Goal: Communication & Community: Answer question/provide support

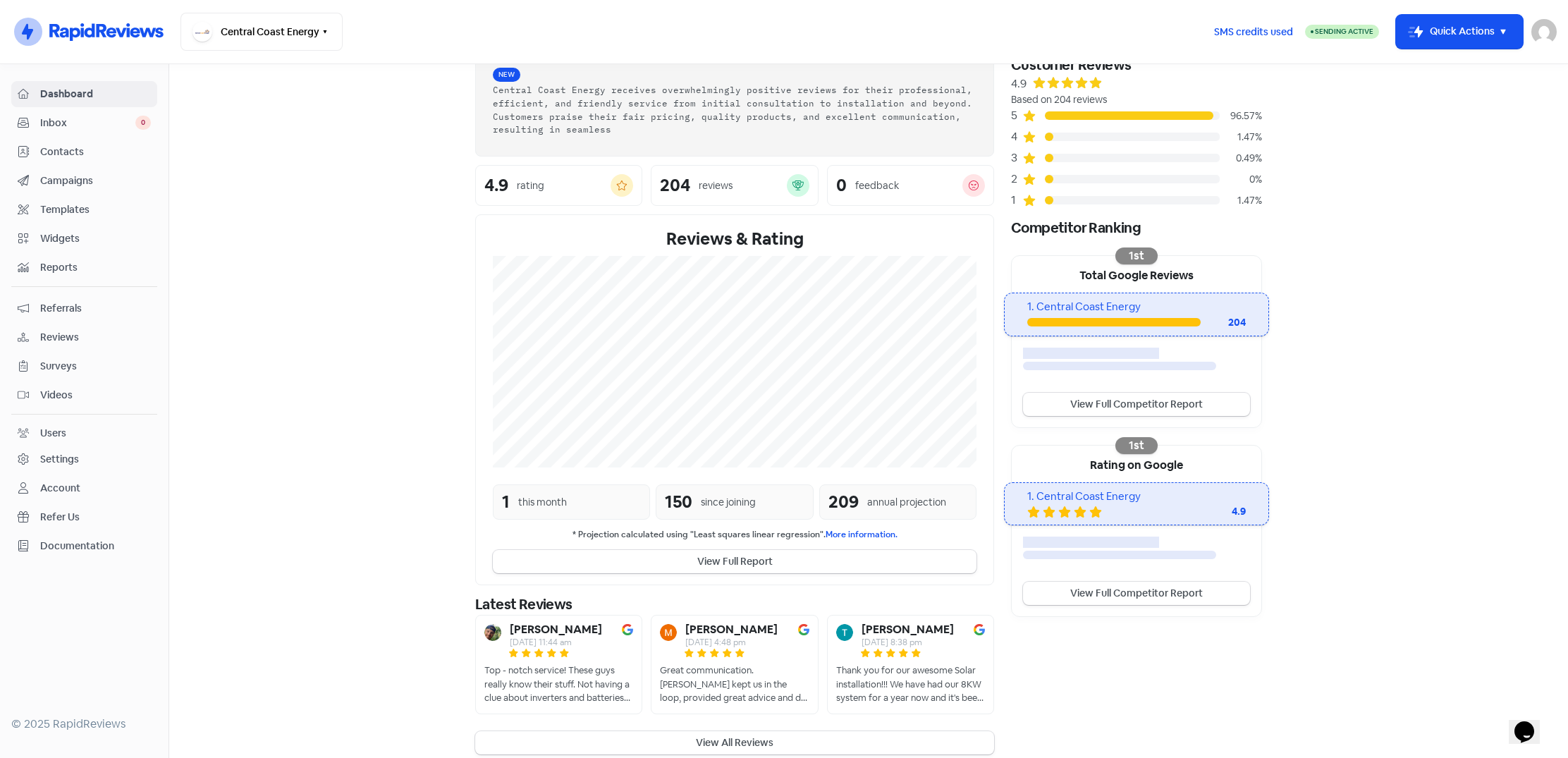
scroll to position [78, 0]
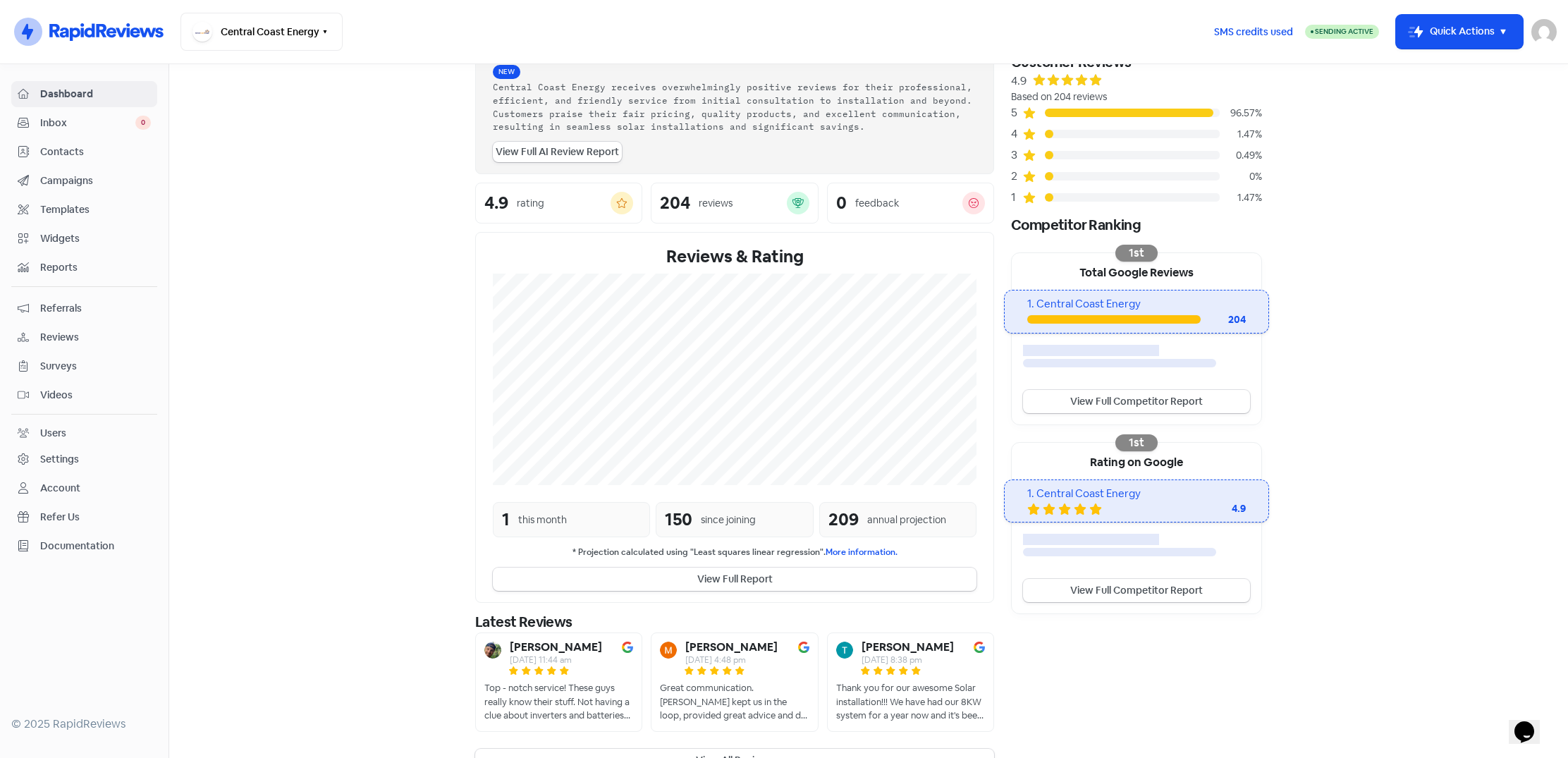
click at [591, 693] on div "Top - notch service! These guys really know their stuff. Not having a clue abou…" at bounding box center [559, 702] width 149 height 42
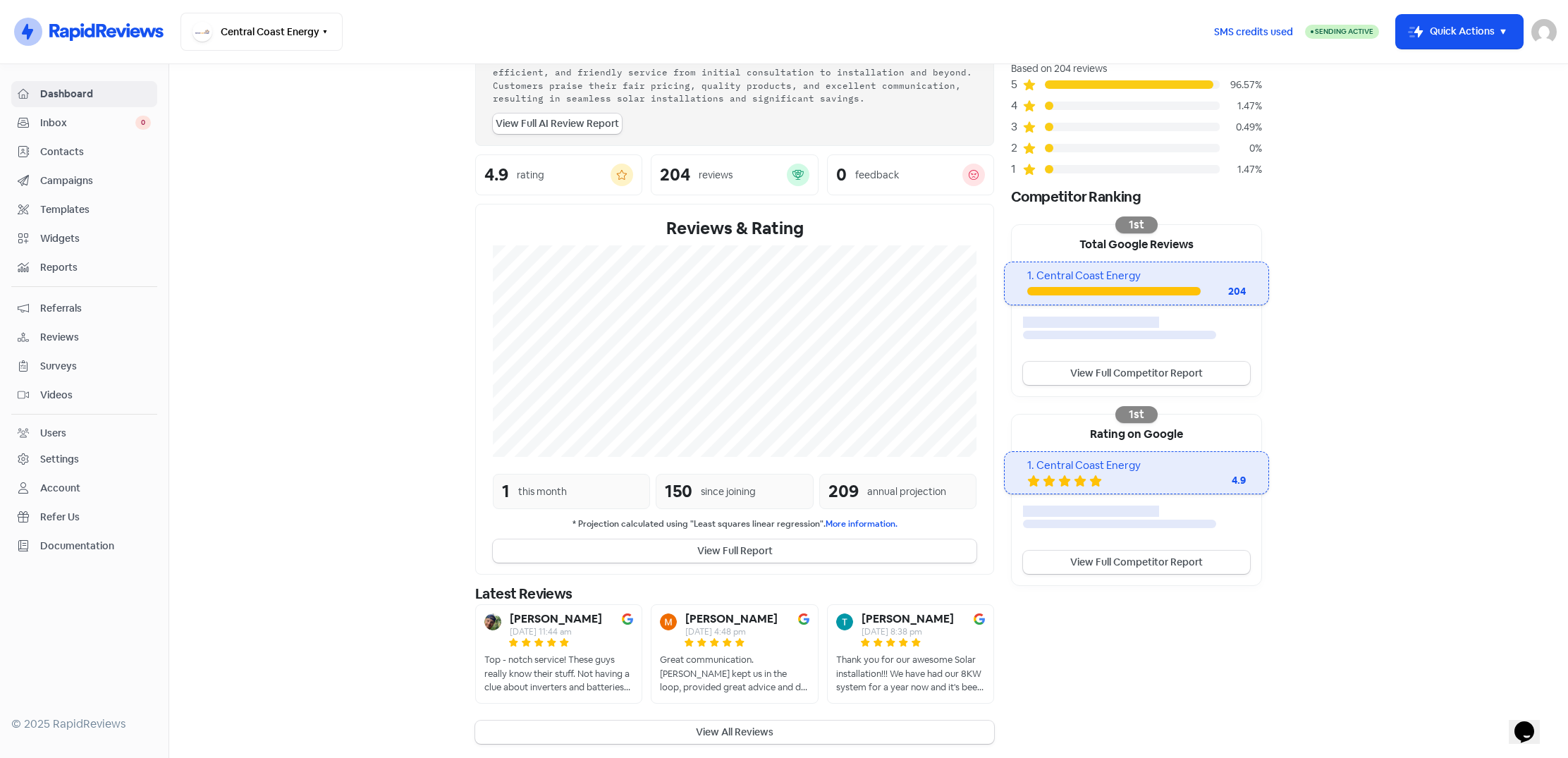
scroll to position [106, 0]
click at [552, 666] on div "Top - notch service! These guys really know their stuff. Not having a clue abou…" at bounding box center [559, 675] width 149 height 42
click at [559, 618] on b "[PERSON_NAME]" at bounding box center [556, 620] width 92 height 11
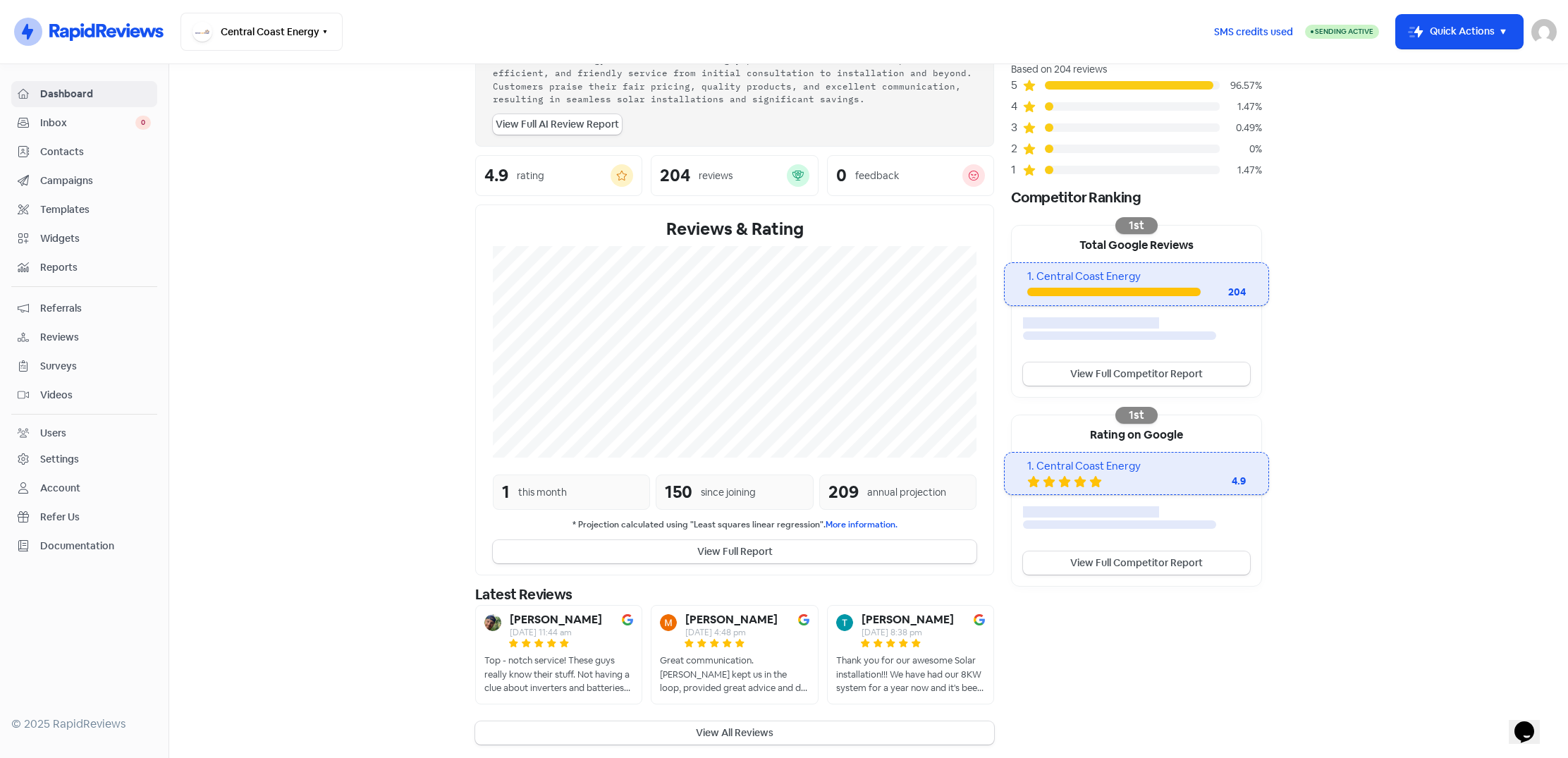
click at [386, 575] on section "New Streamline your review responses with our automated AI reply assistant . Vi…" at bounding box center [868, 360] width 1399 height 803
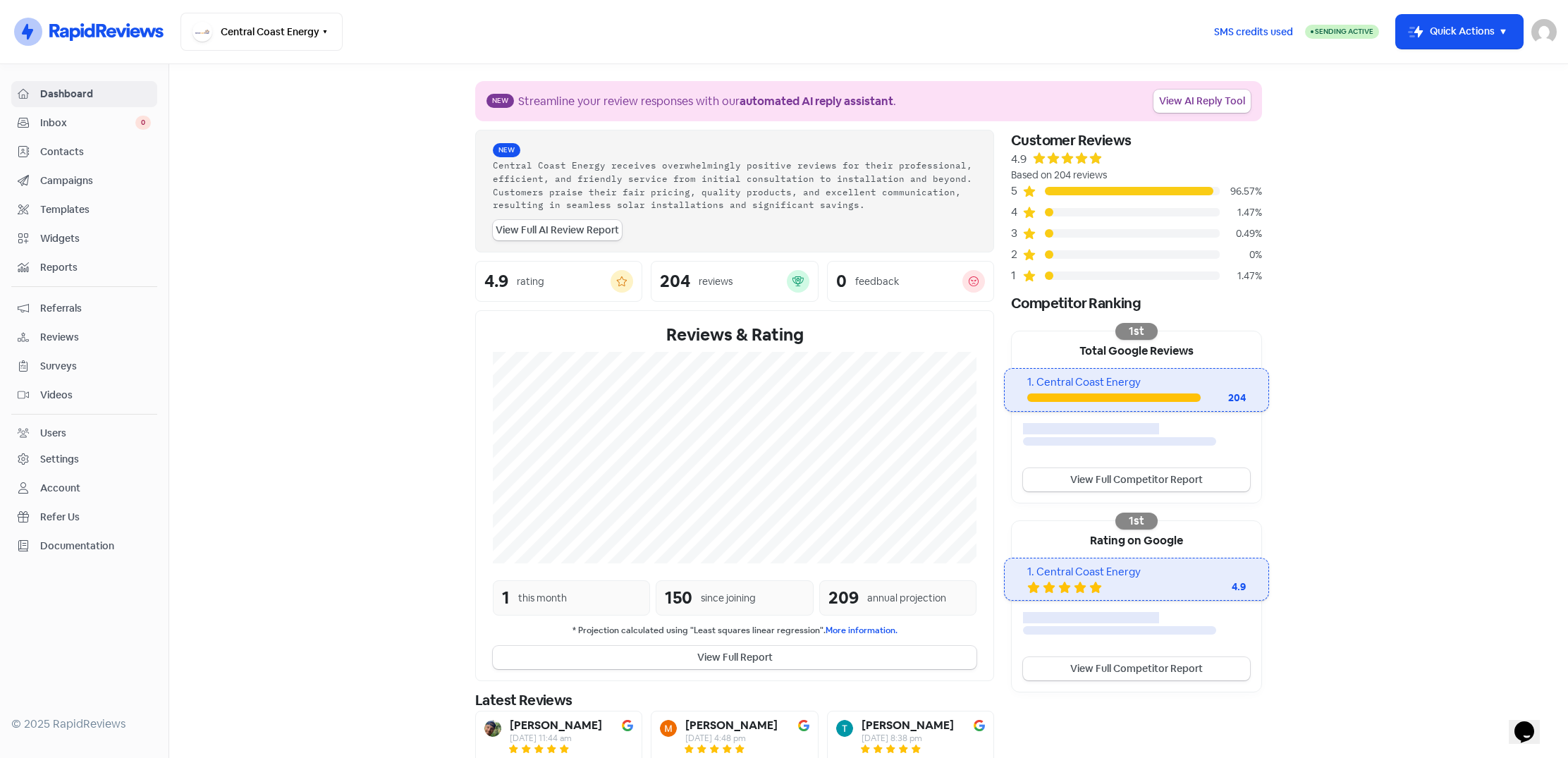
scroll to position [0, 0]
click at [90, 343] on span "Reviews" at bounding box center [95, 337] width 111 height 15
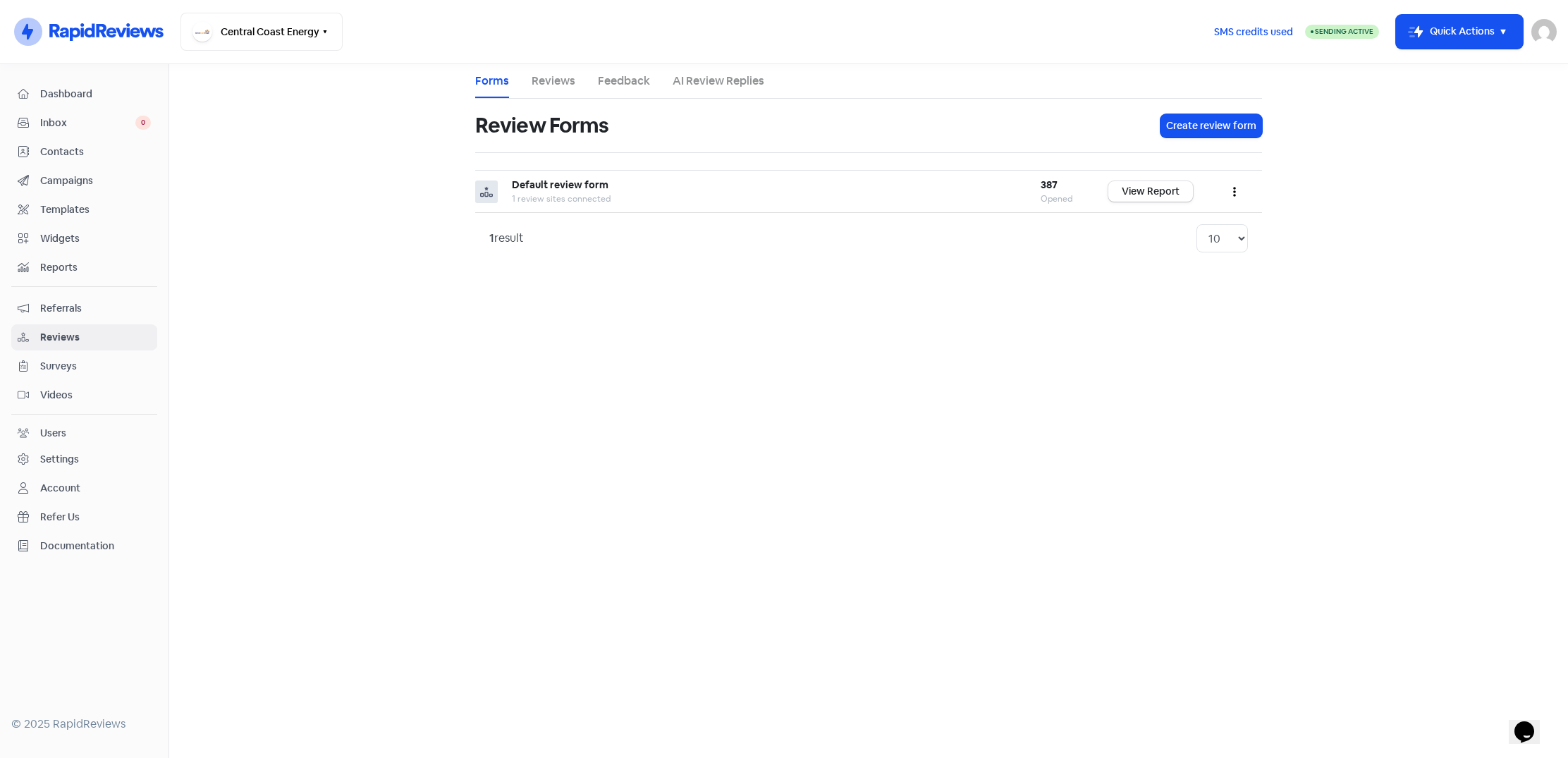
click at [90, 89] on span "Dashboard" at bounding box center [95, 94] width 111 height 15
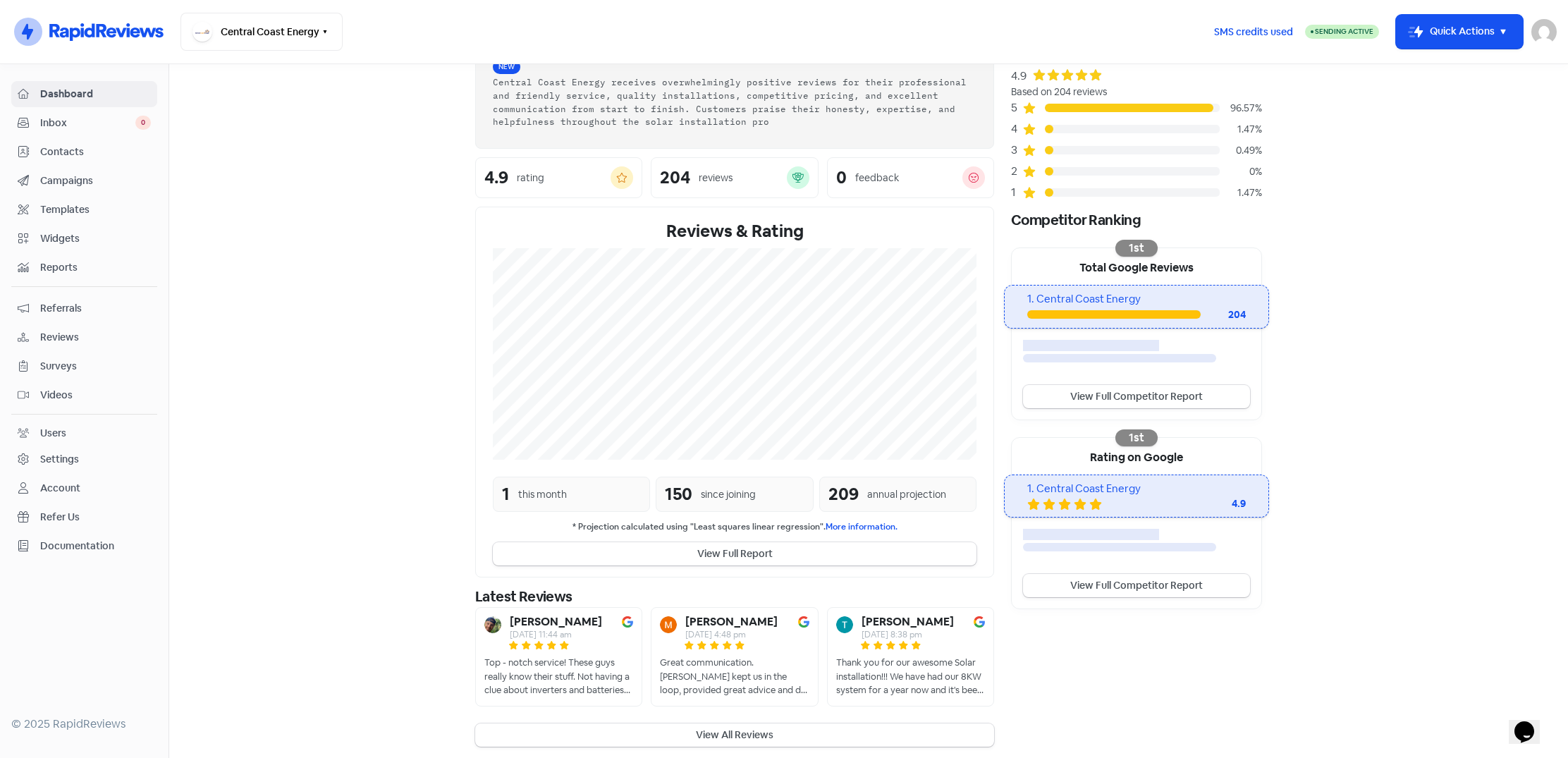
scroll to position [85, 0]
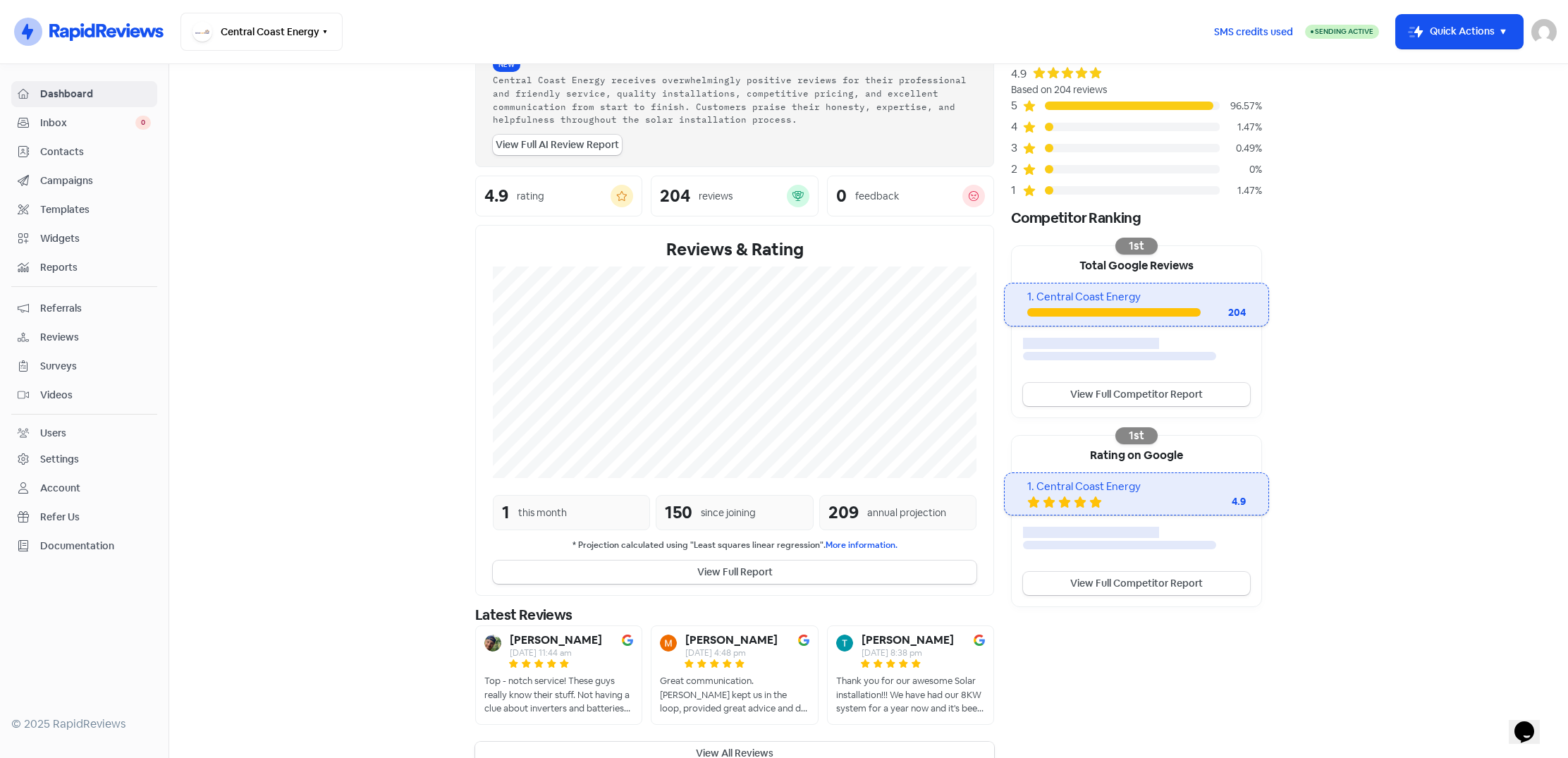
click at [743, 744] on button "View All Reviews" at bounding box center [735, 753] width 518 height 23
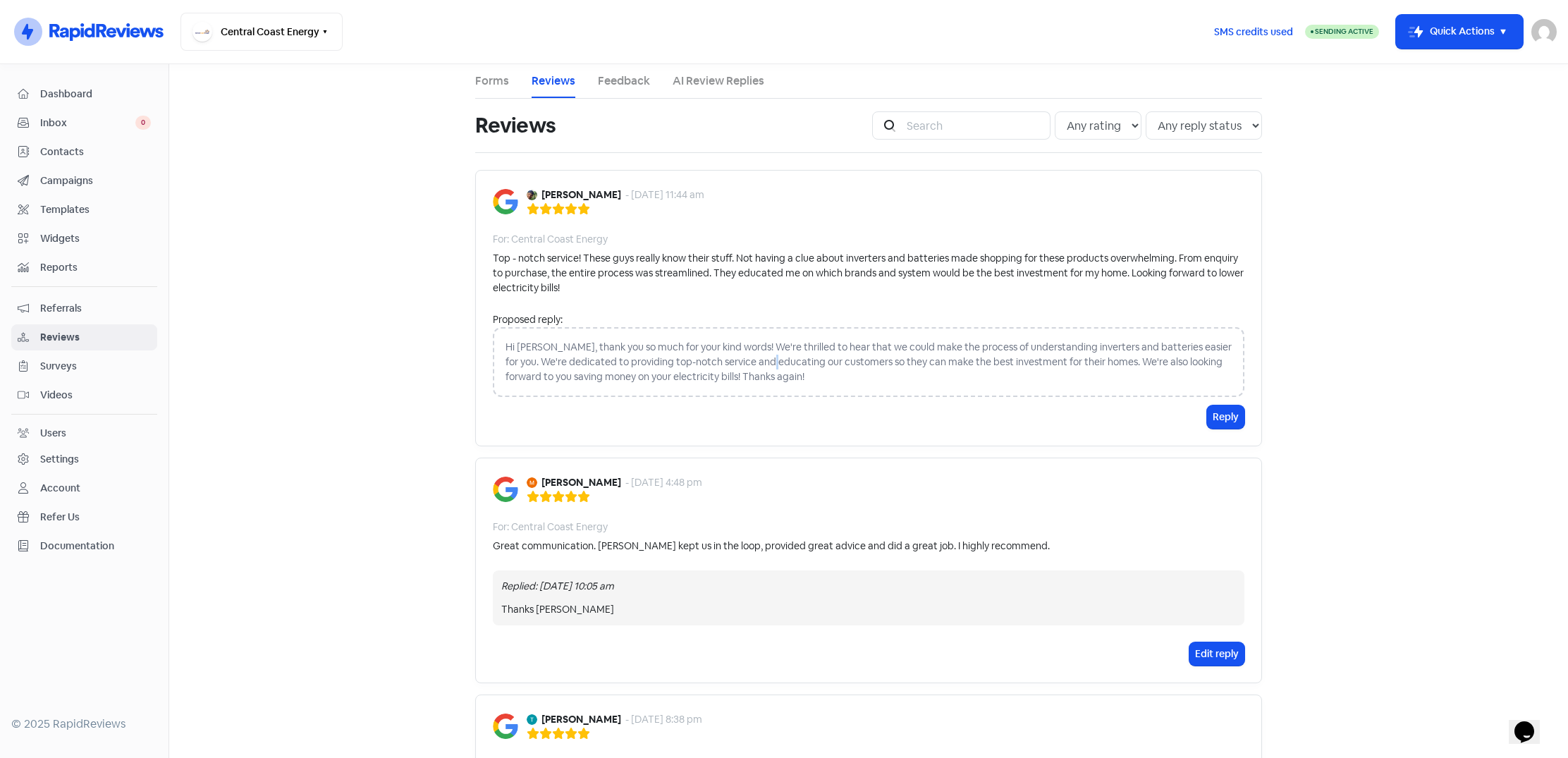
click at [784, 363] on div "Hi [PERSON_NAME], thank you so much for your kind words! We're thrilled to hear…" at bounding box center [868, 362] width 752 height 70
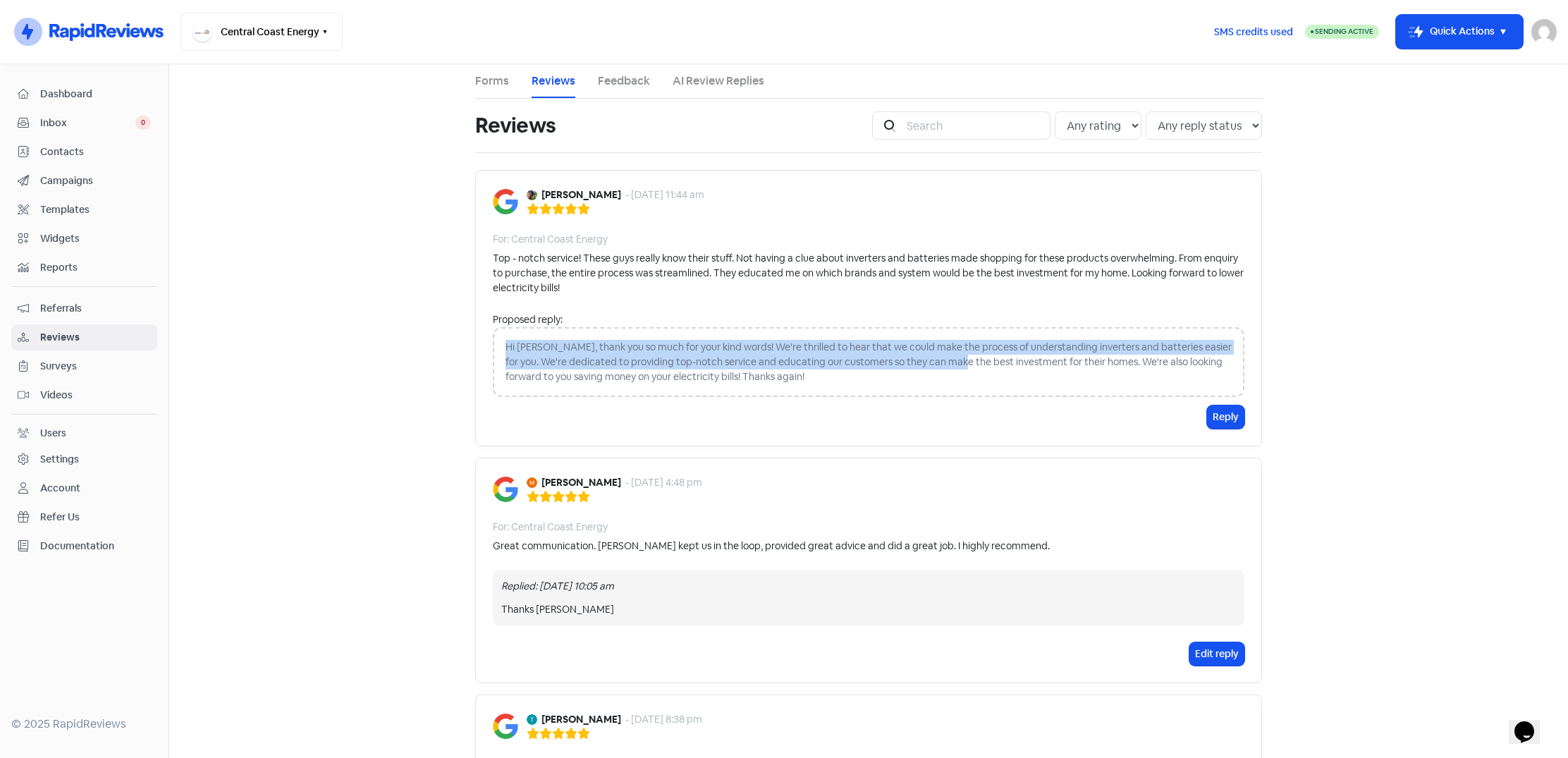
drag, startPoint x: 507, startPoint y: 348, endPoint x: 1037, endPoint y: 353, distance: 530.0
click at [1037, 353] on div "Hi [PERSON_NAME], thank you so much for your kind words! We're thrilled to hear…" at bounding box center [868, 362] width 752 height 70
drag, startPoint x: 1211, startPoint y: 348, endPoint x: 532, endPoint y: 339, distance: 679.1
click at [532, 339] on div "Hi [PERSON_NAME], thank you so much for your kind words! We're thrilled to hear…" at bounding box center [868, 362] width 752 height 70
copy div "Hi [PERSON_NAME], thank you so much for your kind words! We're thrilled to hear…"
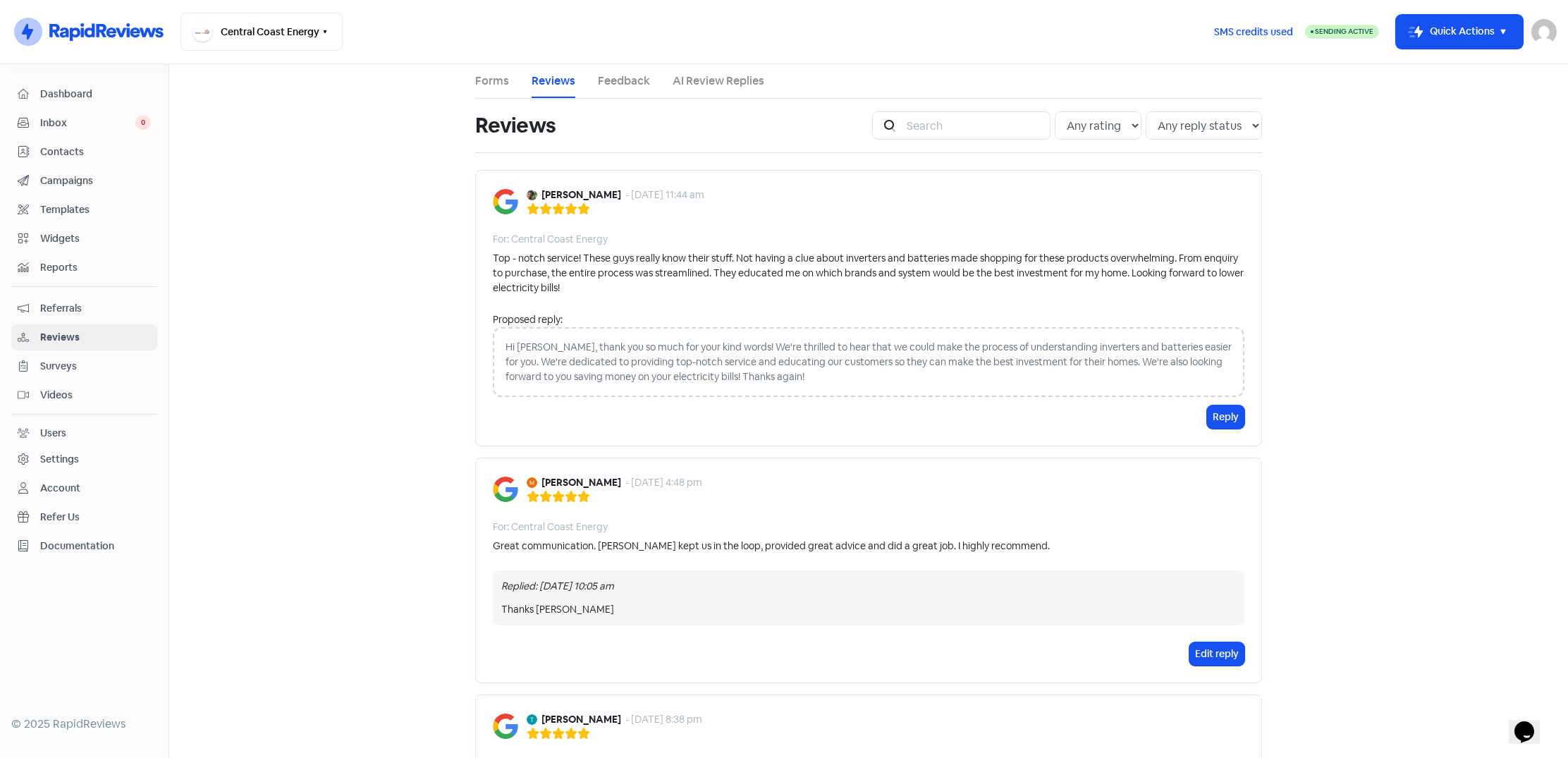
click at [520, 349] on div "Hi [PERSON_NAME], thank you so much for your kind words! We're thrilled to hear…" at bounding box center [868, 362] width 752 height 70
click at [507, 346] on div "Hi [PERSON_NAME], thank you so much for your kind words! We're thrilled to hear…" at bounding box center [868, 362] width 752 height 70
click at [582, 413] on div "Reply" at bounding box center [868, 417] width 752 height 23
click at [550, 361] on div "Hi [PERSON_NAME], thank you so much for your kind words! We're thrilled to hear…" at bounding box center [868, 362] width 752 height 70
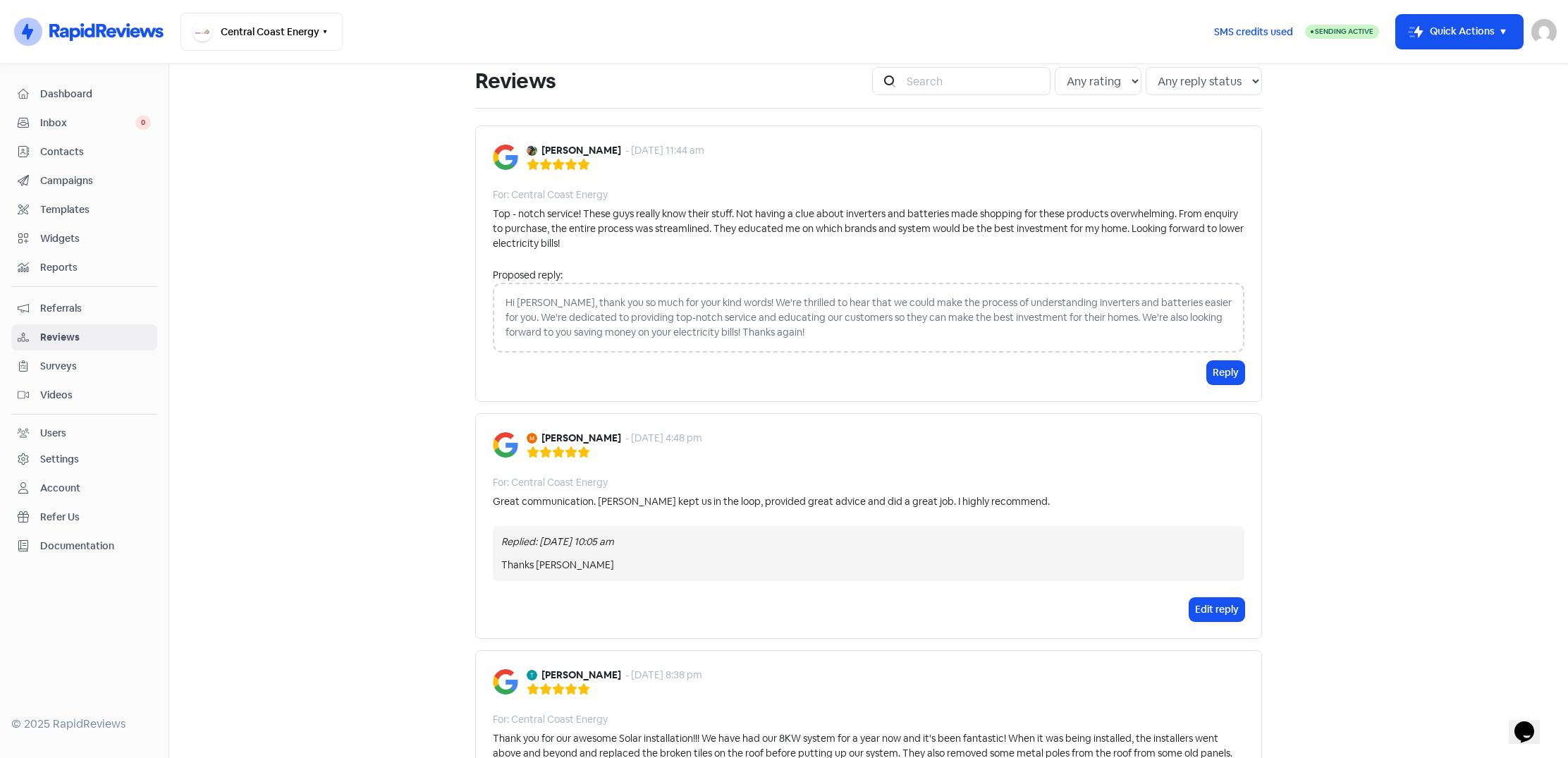
scroll to position [62, 0]
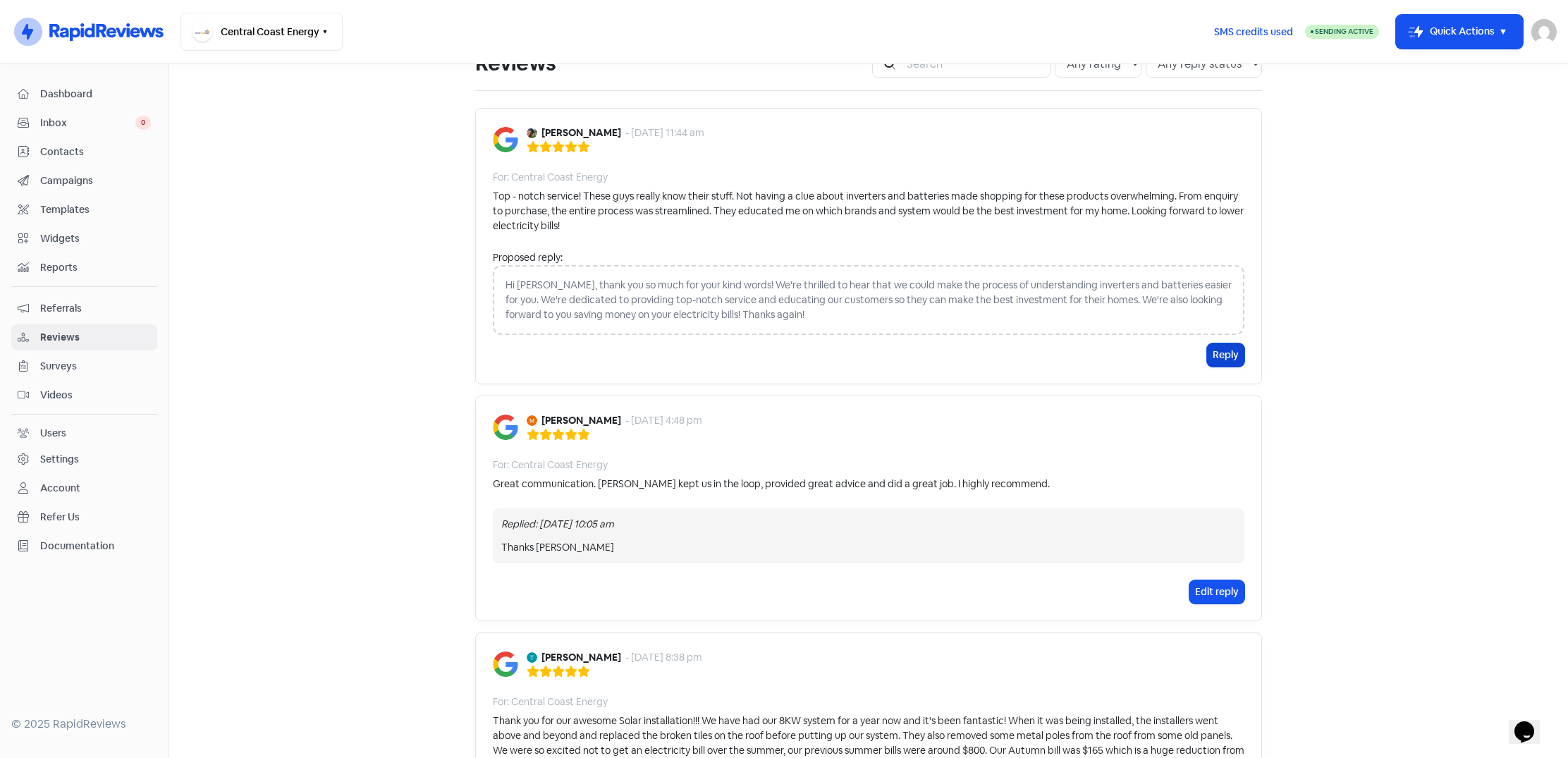
click at [1229, 352] on button "Reply" at bounding box center [1226, 354] width 37 height 23
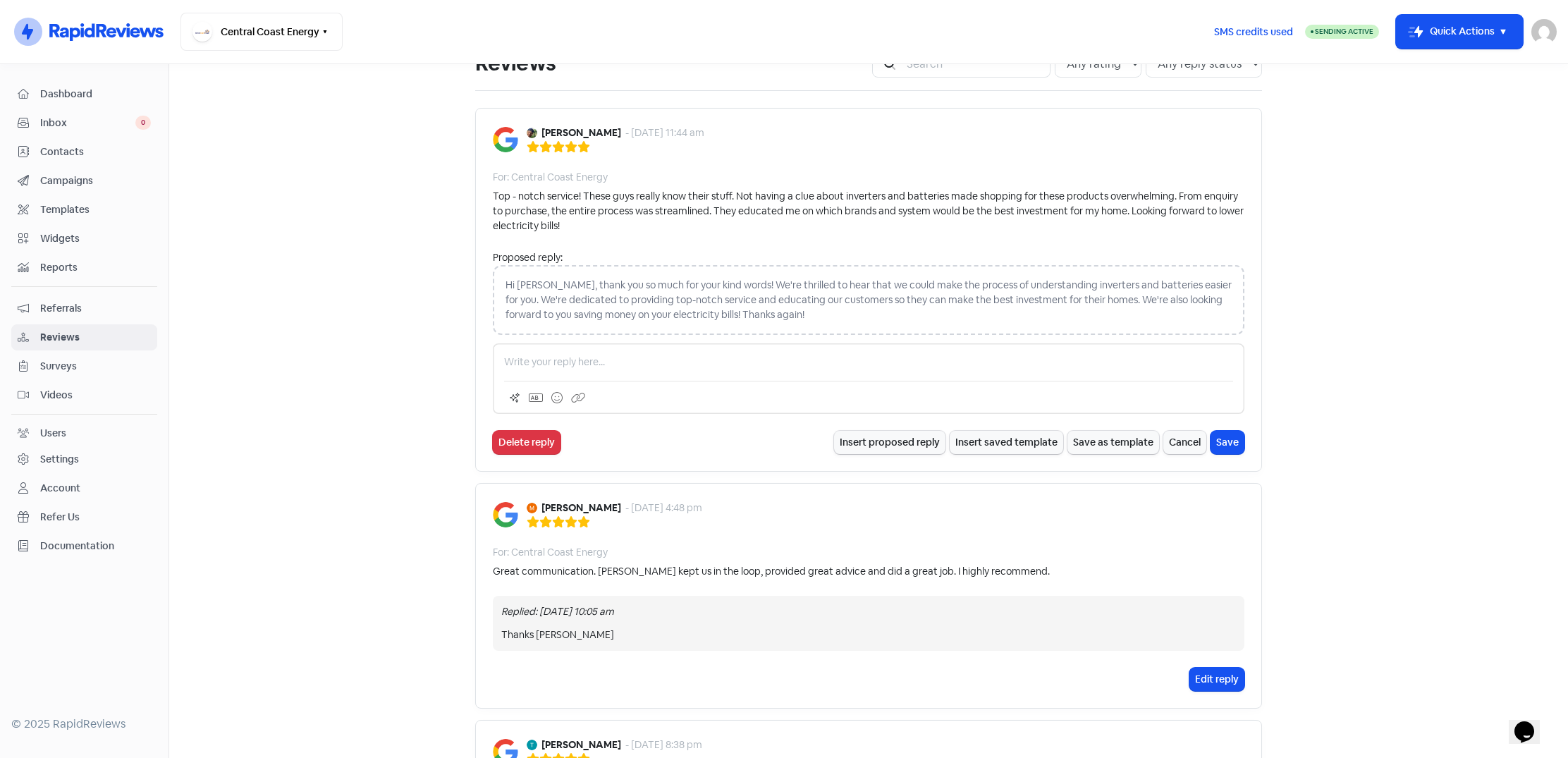
click at [540, 357] on p at bounding box center [868, 362] width 729 height 15
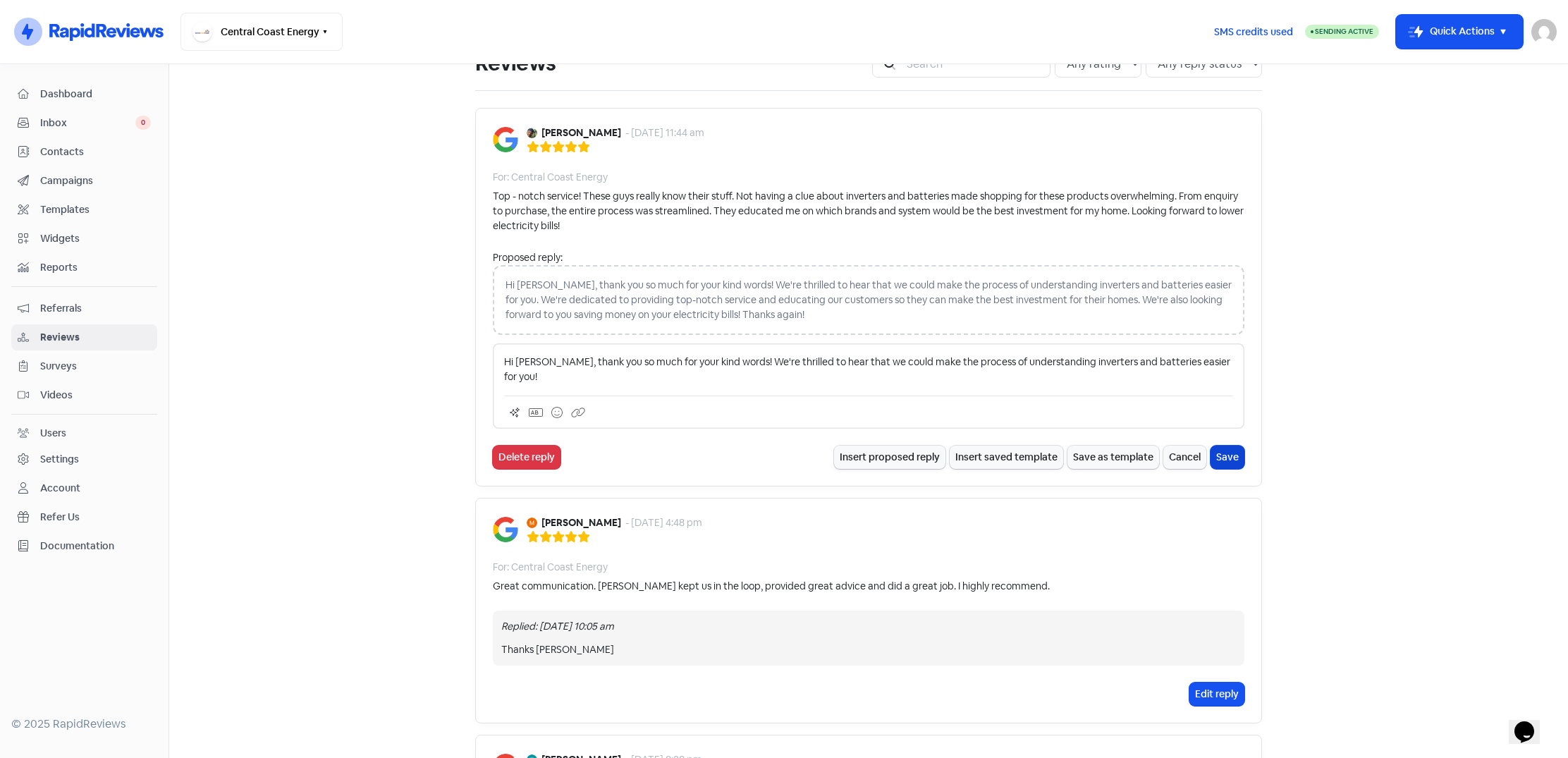
click at [1228, 446] on button "Save" at bounding box center [1227, 457] width 34 height 23
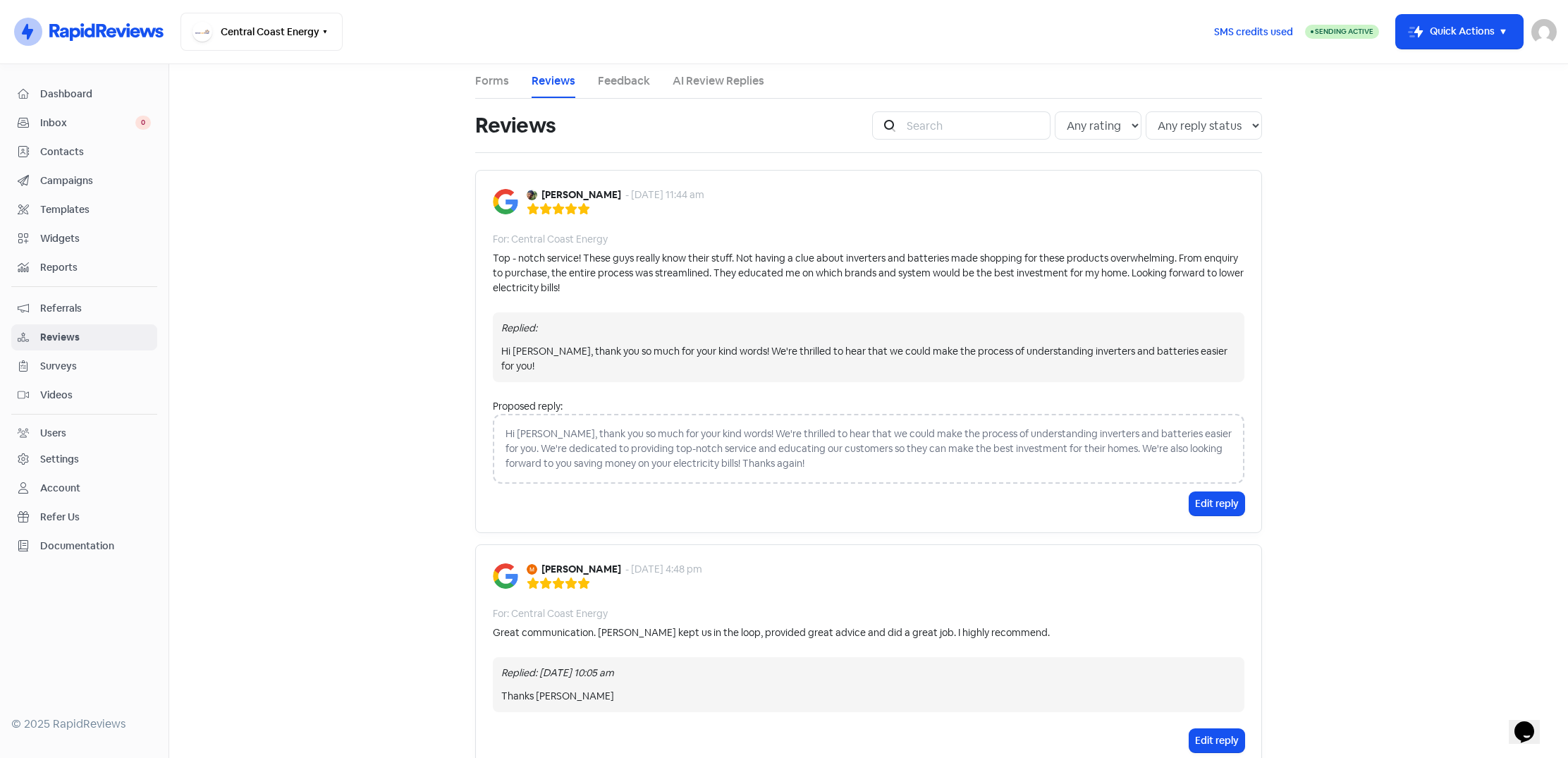
scroll to position [0, 0]
click at [99, 88] on span "Dashboard" at bounding box center [95, 94] width 111 height 15
